Goal: Task Accomplishment & Management: Use online tool/utility

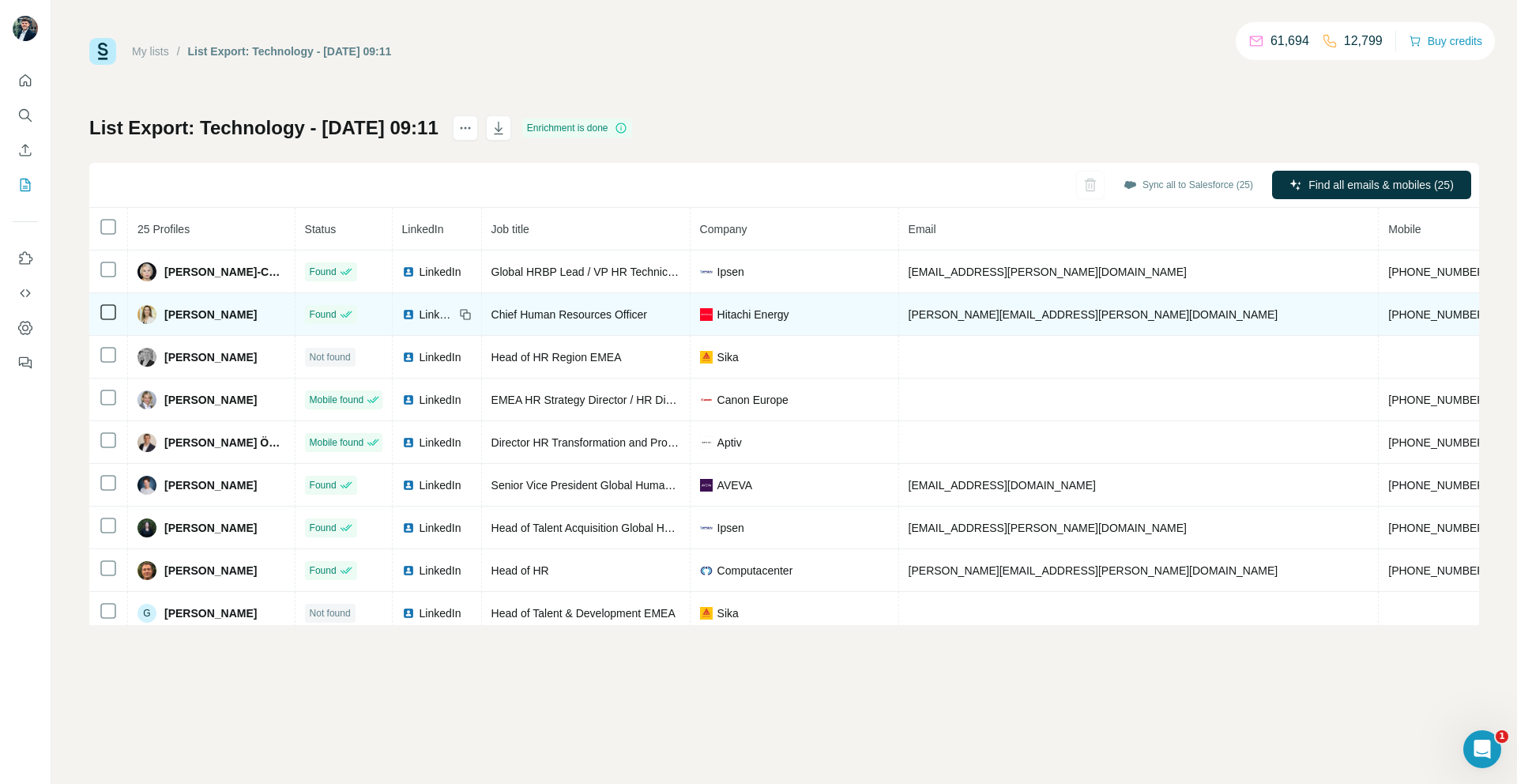
click at [107, 298] on td at bounding box center [108, 314] width 39 height 42
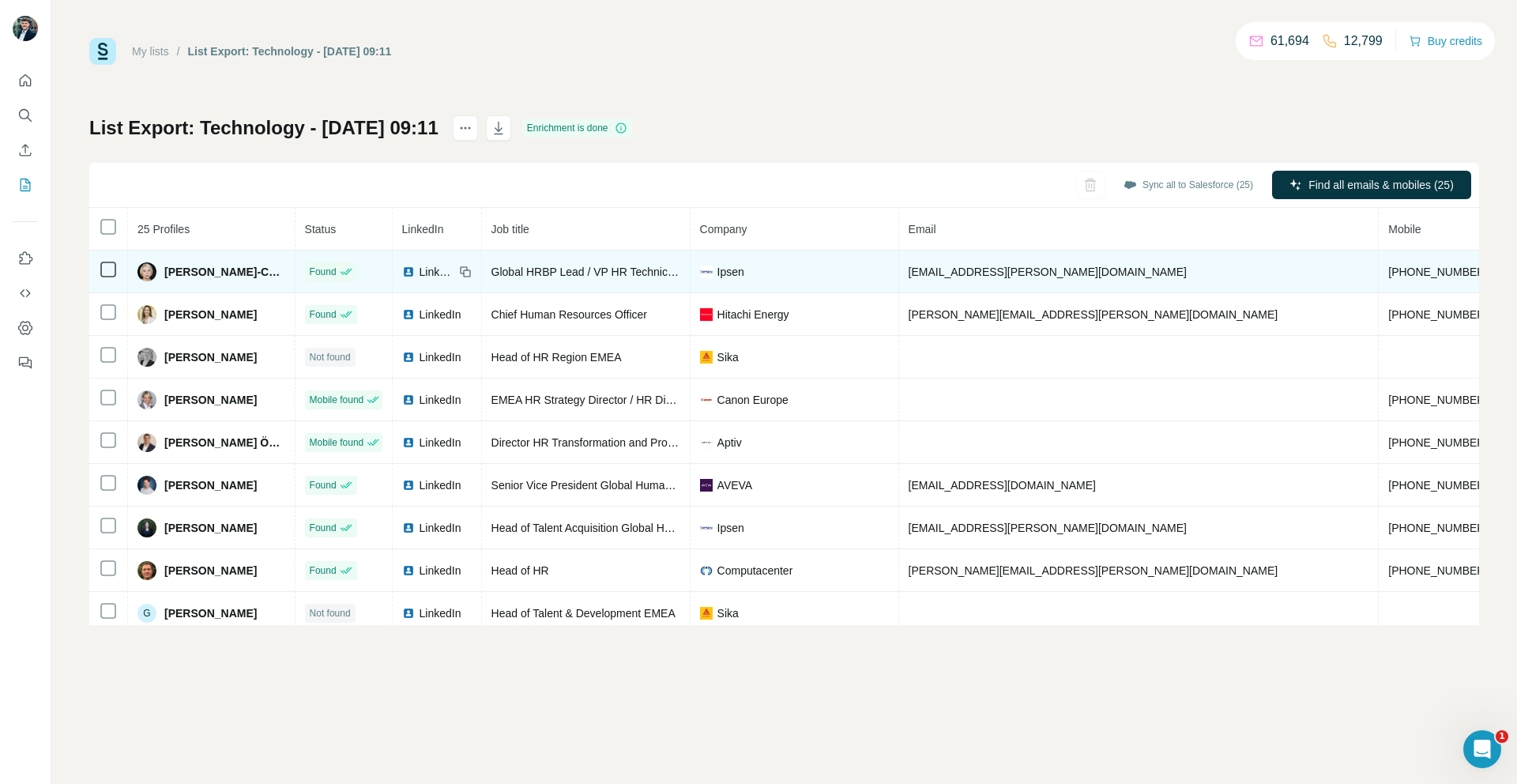
click at [108, 291] on tbody "[PERSON_NAME]-Combaz Found LinkedIn Global HRBP Lead / VP HR Technical Operatio…" at bounding box center [1020, 784] width 1862 height 1067
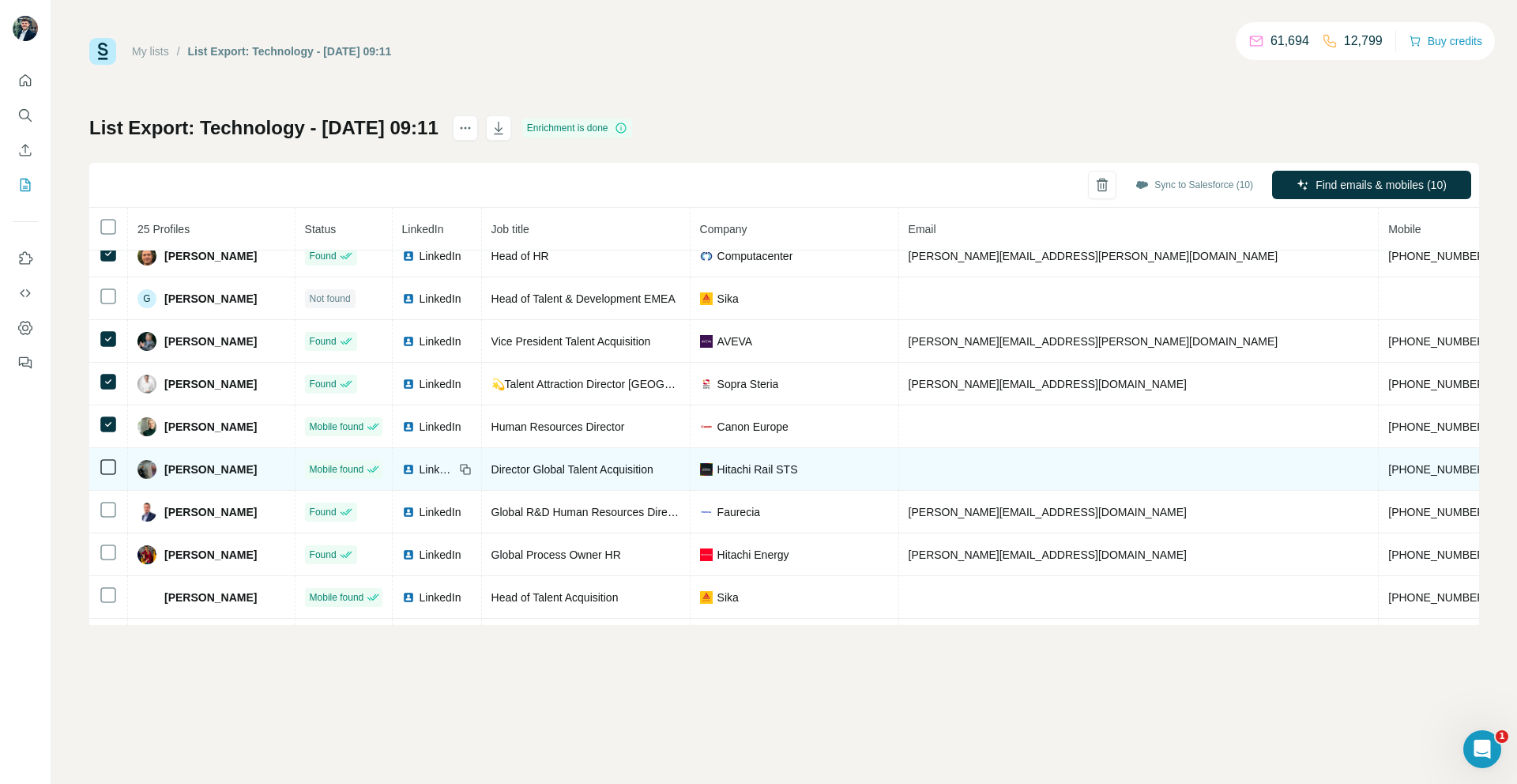
scroll to position [334, 0]
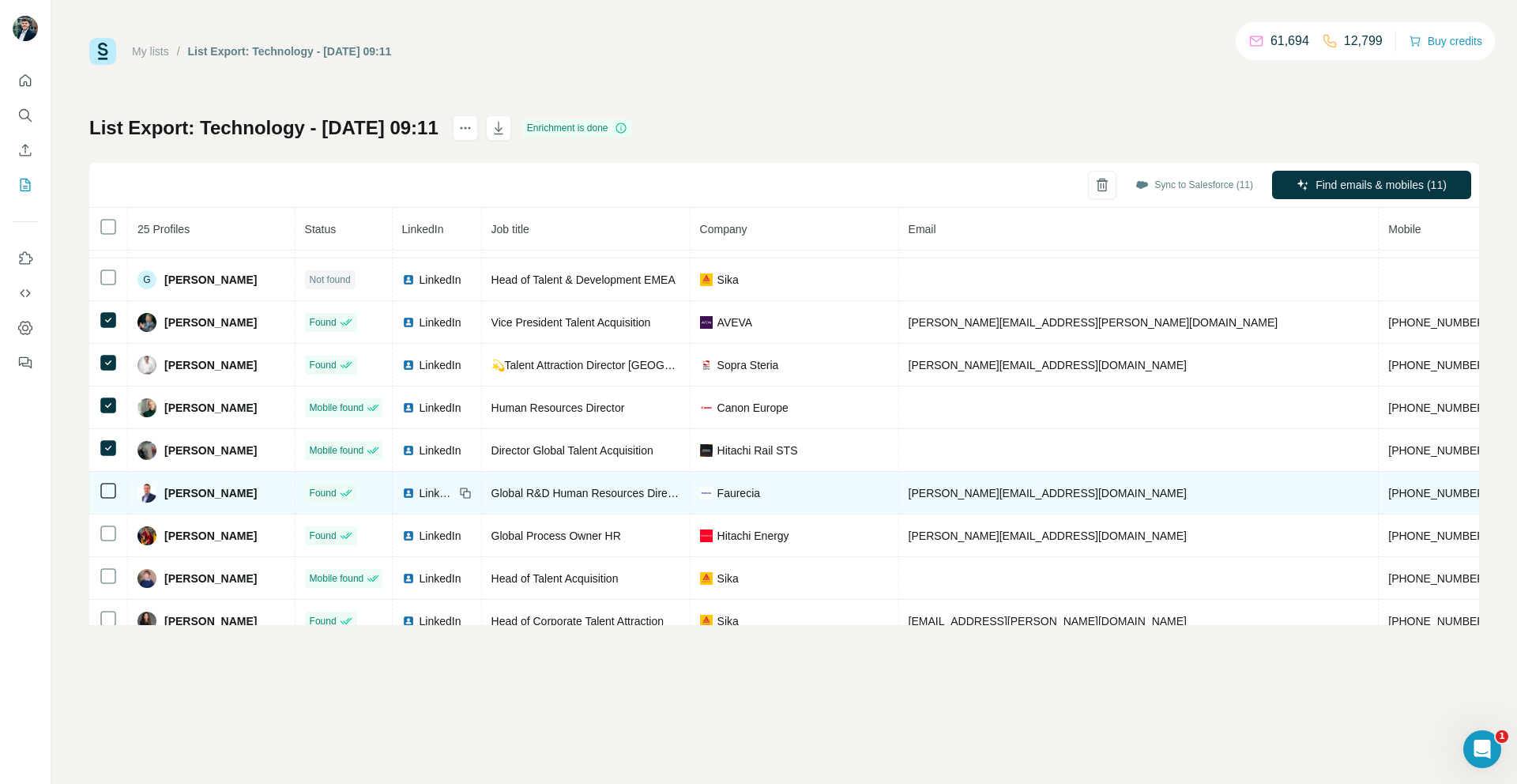
click at [99, 490] on icon at bounding box center [108, 490] width 19 height 19
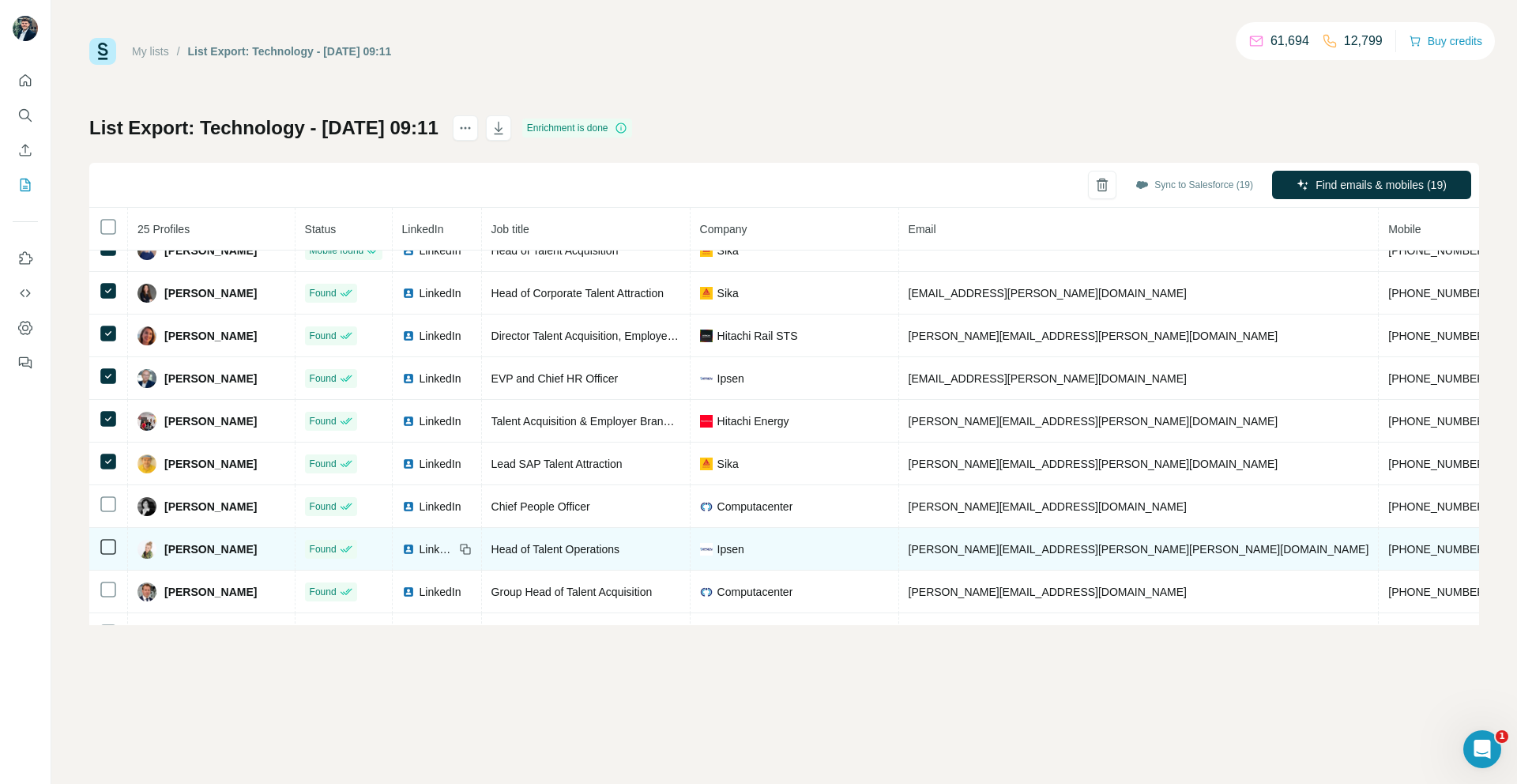
scroll to position [664, 0]
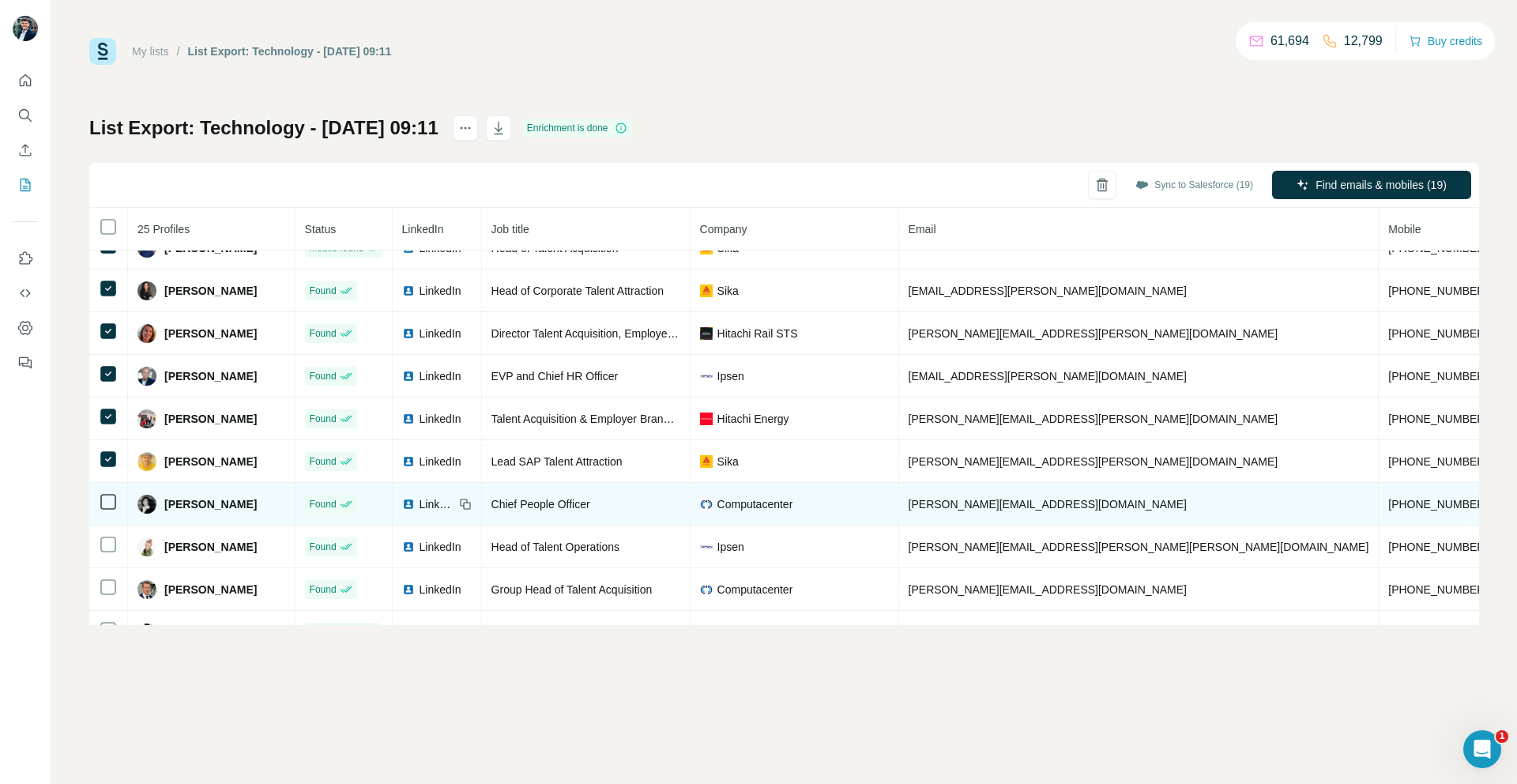
click at [122, 514] on td at bounding box center [108, 504] width 39 height 42
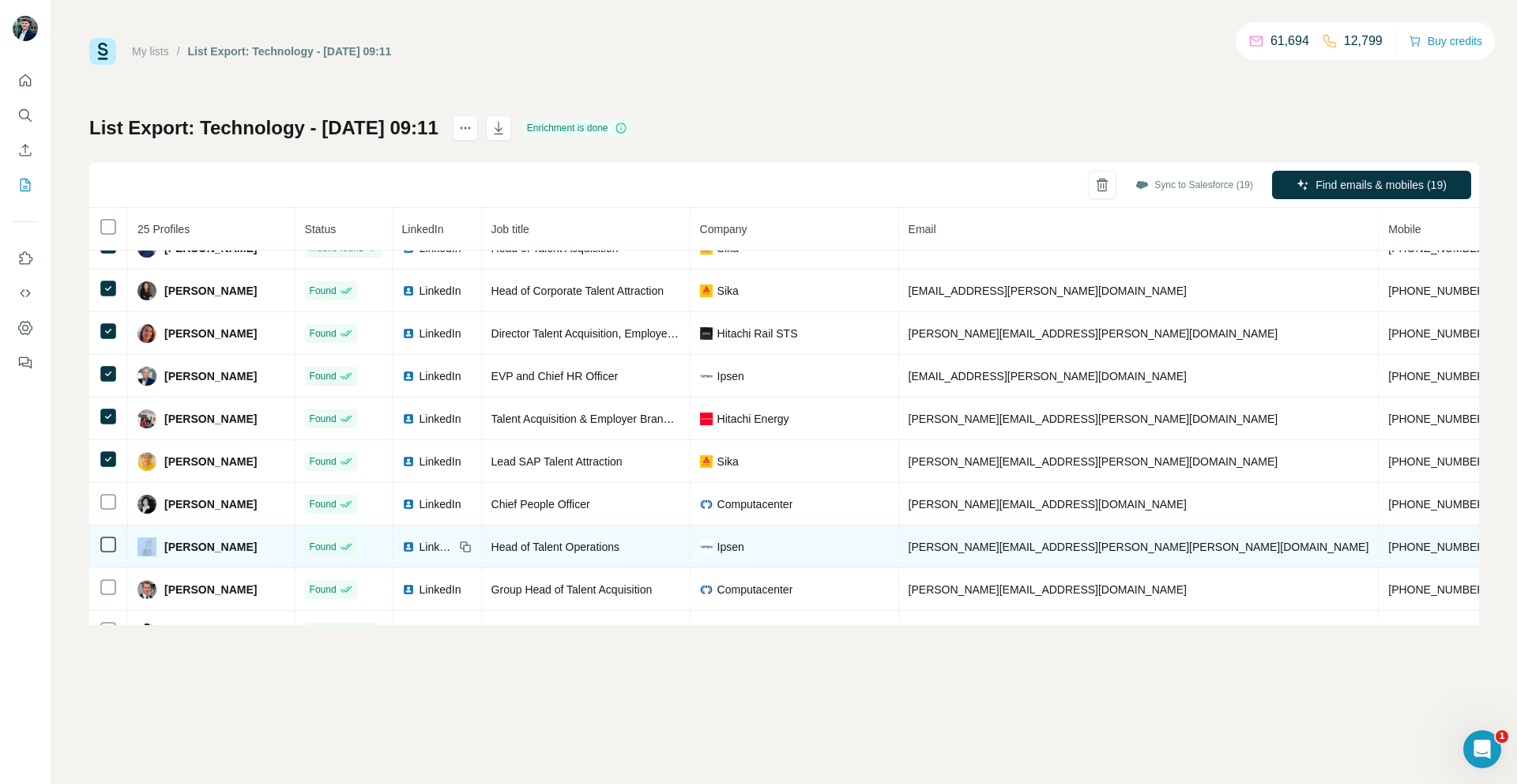
click at [112, 550] on td at bounding box center [108, 546] width 39 height 42
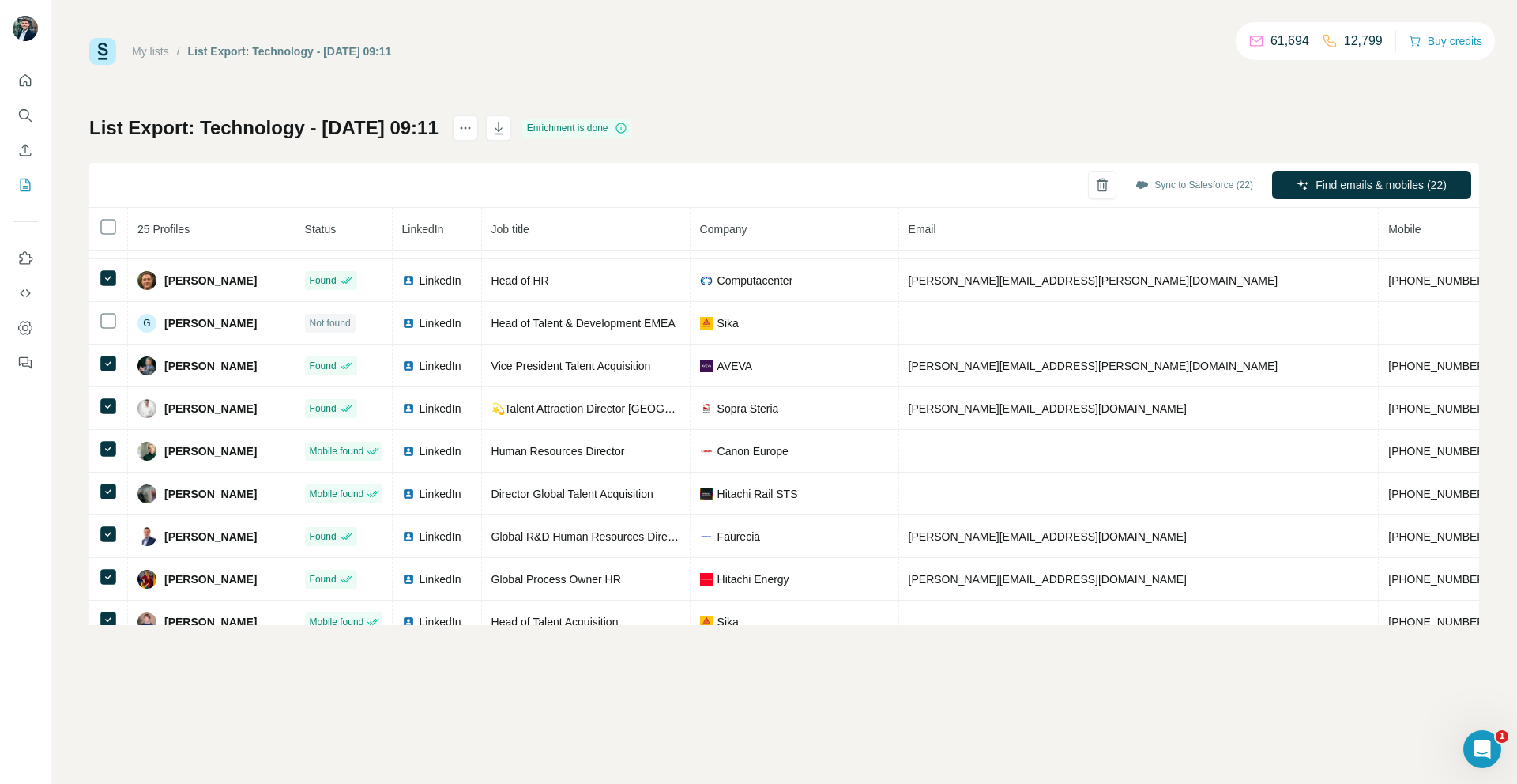
scroll to position [0, 0]
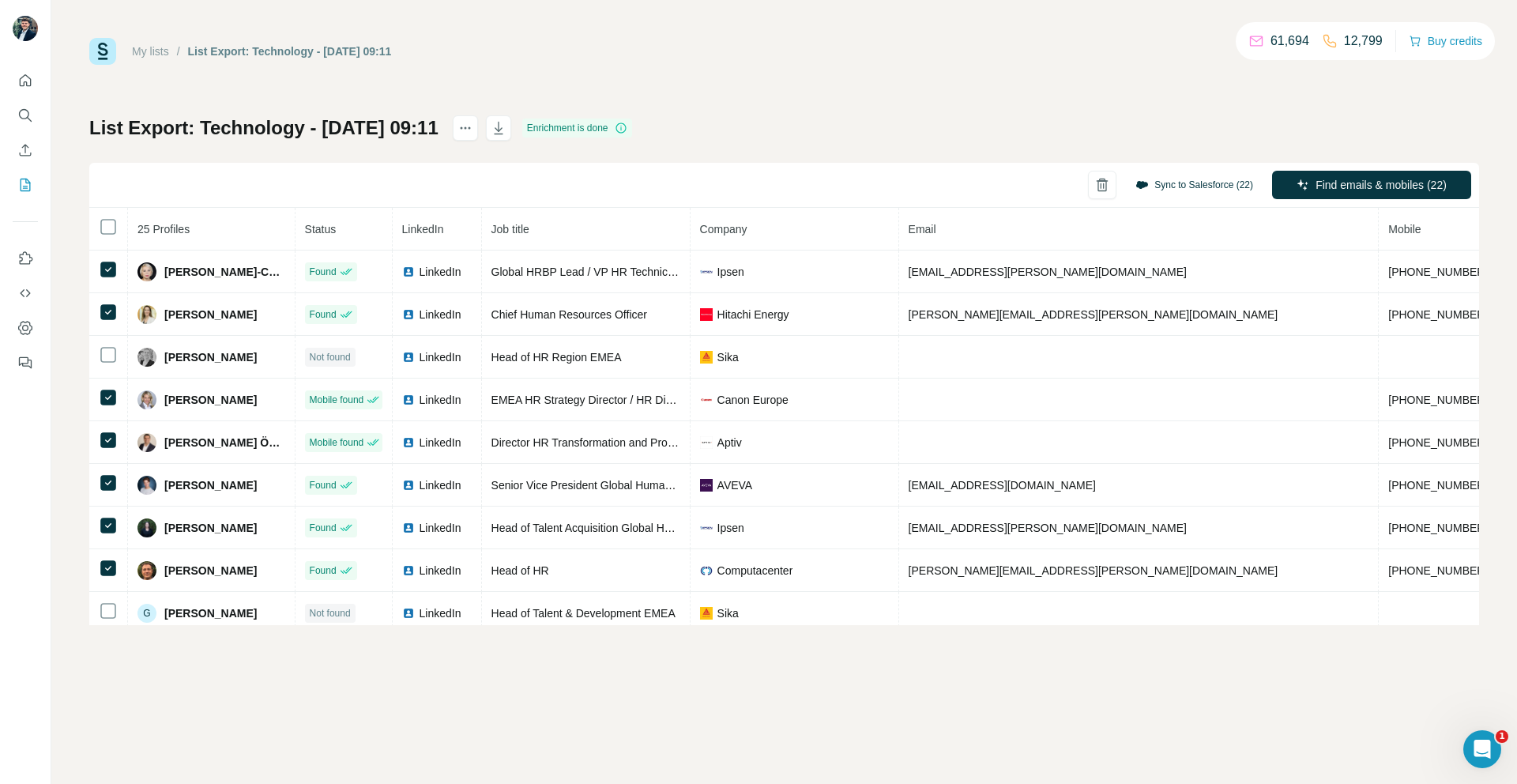
click at [1165, 183] on button "Sync to Salesforce (22)" at bounding box center [1194, 185] width 140 height 24
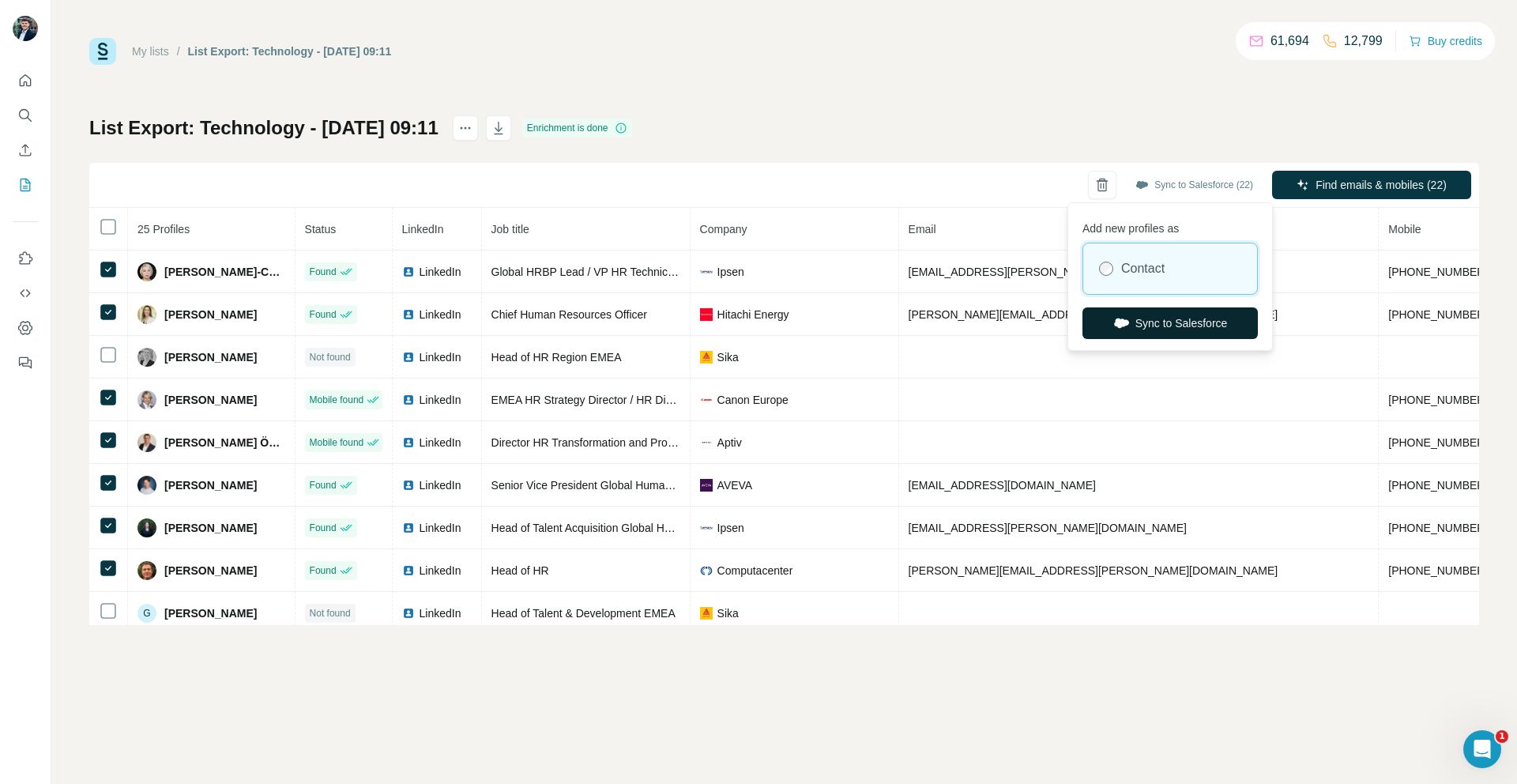
click at [1131, 328] on button "Sync to Salesforce" at bounding box center [1170, 323] width 175 height 31
